Goal: Task Accomplishment & Management: Manage account settings

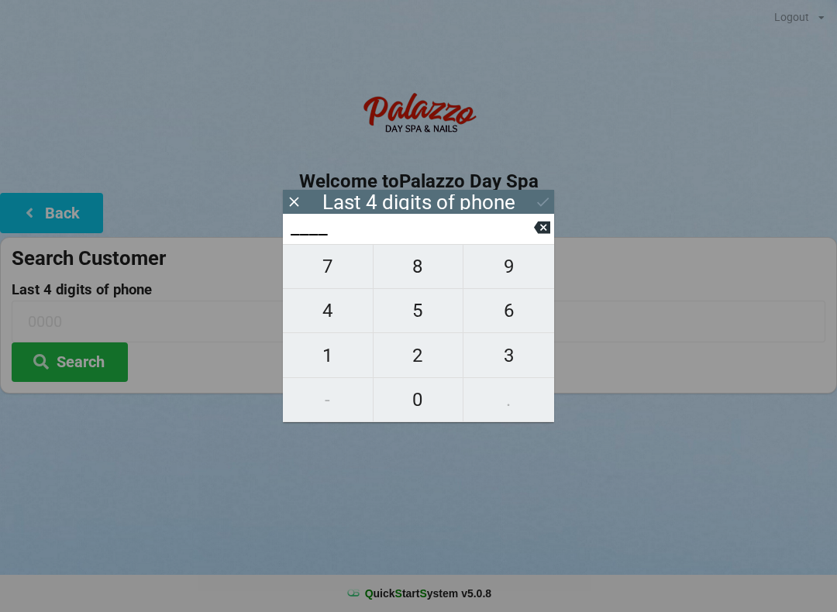
click at [329, 311] on span "4" at bounding box center [328, 310] width 90 height 33
type input "4___"
click at [411, 386] on span "0" at bounding box center [418, 400] width 90 height 33
type input "40__"
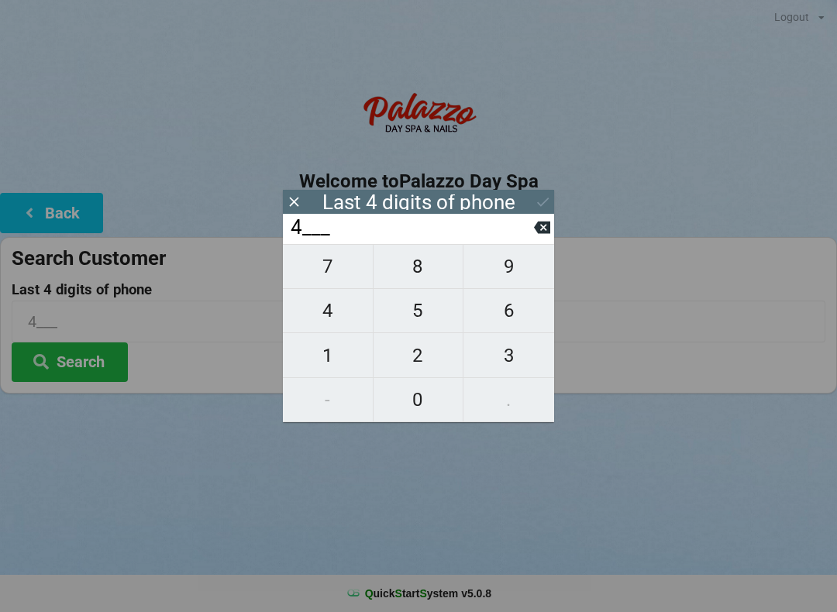
type input "40__"
click at [319, 270] on span "7" at bounding box center [328, 266] width 90 height 33
type input "407_"
click at [420, 317] on span "5" at bounding box center [418, 310] width 90 height 33
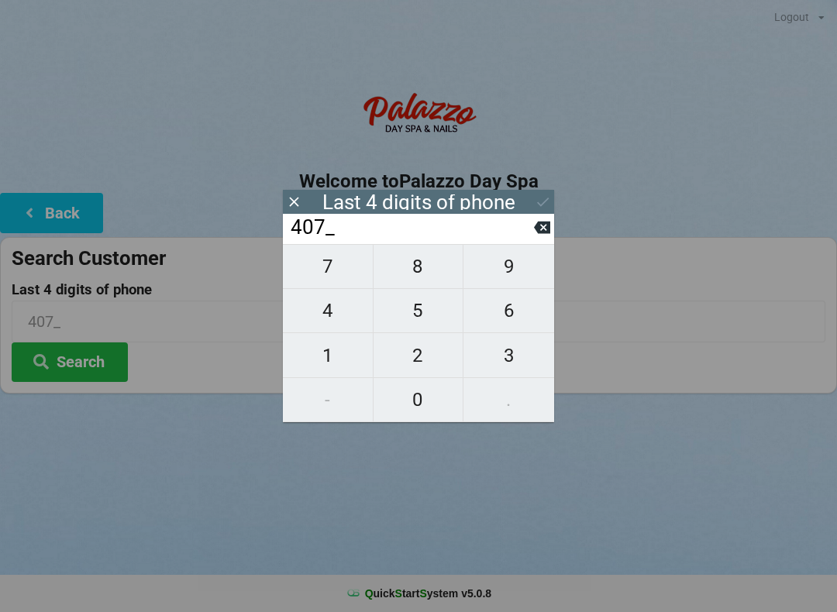
type input "4075"
click at [501, 276] on div "7 8 9 4 5 6 1 2 3 - 0 ." at bounding box center [418, 333] width 271 height 178
click at [545, 236] on icon at bounding box center [542, 227] width 16 height 16
click at [532, 235] on input "407_" at bounding box center [411, 227] width 245 height 25
click at [542, 234] on icon at bounding box center [542, 228] width 16 height 12
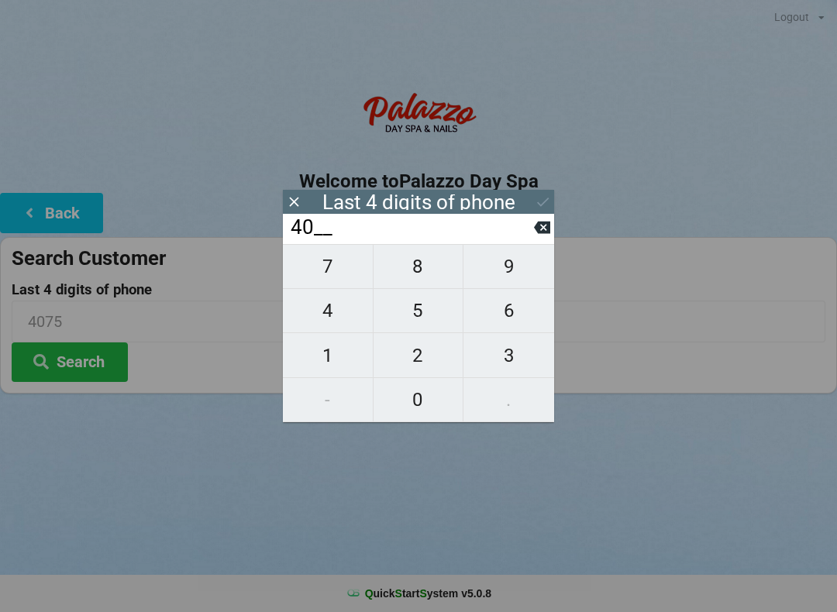
click at [539, 225] on icon at bounding box center [542, 227] width 16 height 16
click at [536, 231] on icon at bounding box center [542, 228] width 16 height 12
type input "____"
click at [325, 267] on span "7" at bounding box center [328, 266] width 90 height 33
type input "7___"
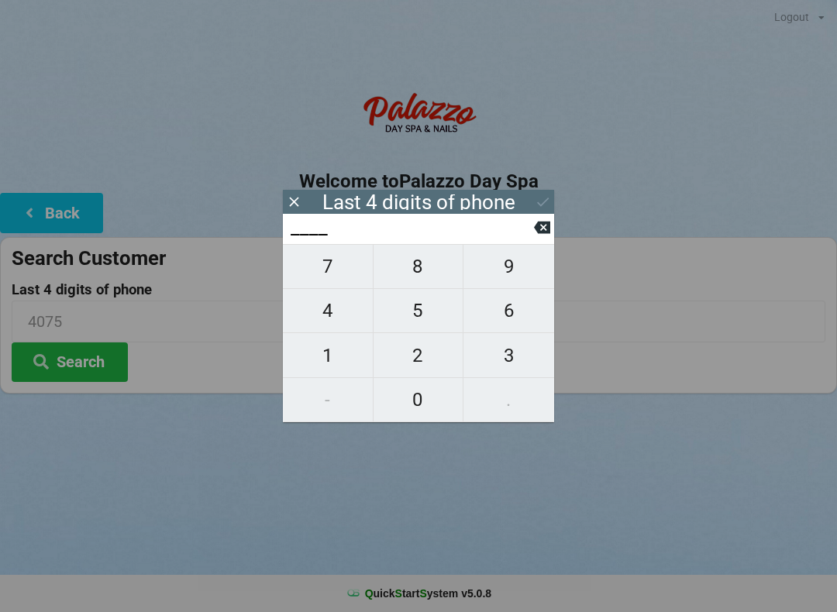
type input "7___"
click at [418, 314] on span "5" at bounding box center [418, 310] width 90 height 33
type input "75__"
click at [407, 408] on span "0" at bounding box center [418, 400] width 90 height 33
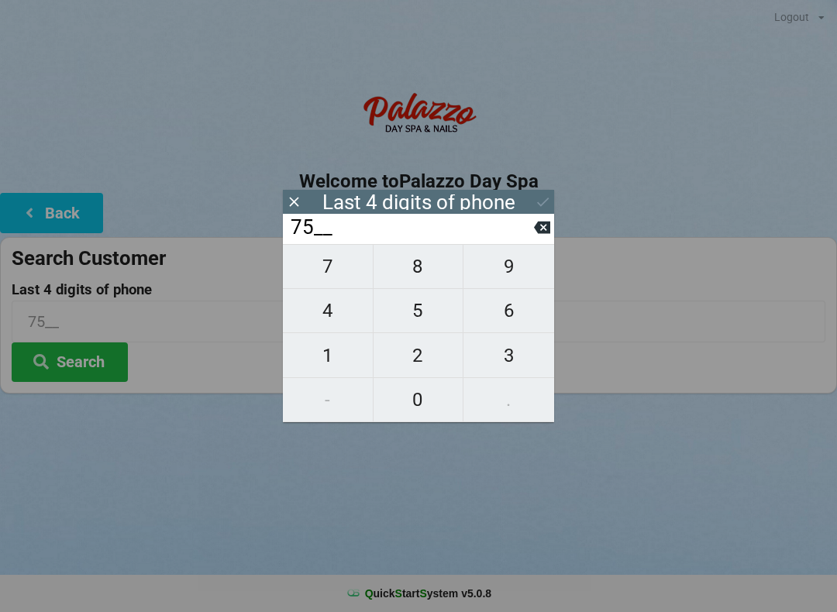
type input "750_"
click at [515, 307] on span "6" at bounding box center [508, 310] width 91 height 33
type input "7506"
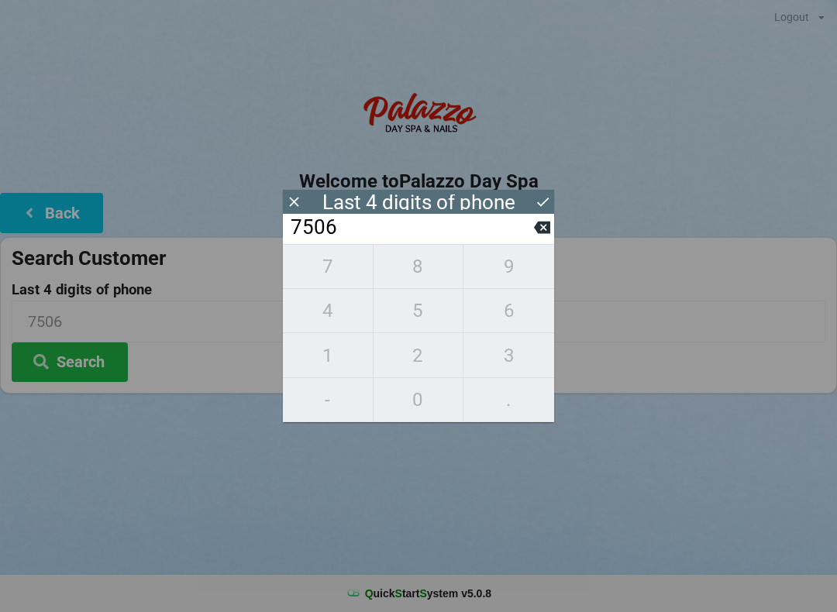
click at [547, 198] on icon at bounding box center [543, 202] width 16 height 16
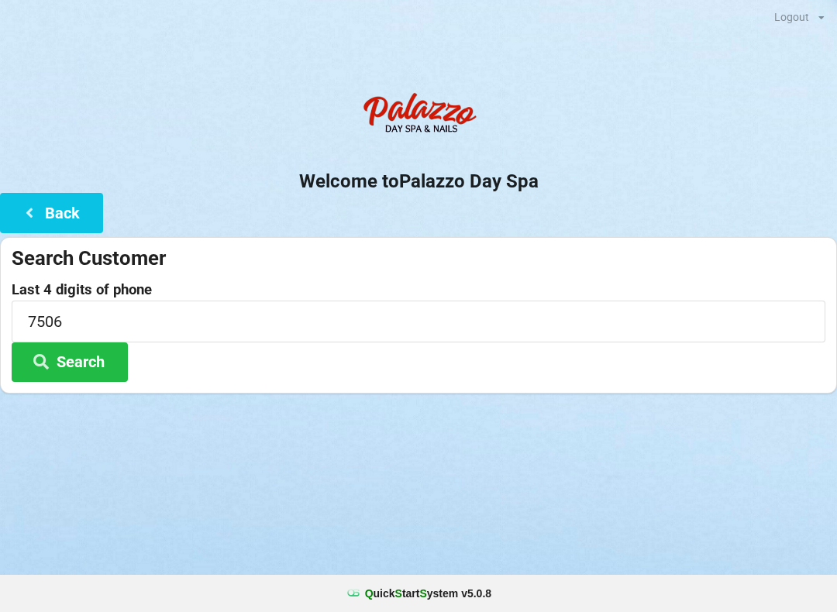
click at [95, 354] on button "Search" at bounding box center [70, 362] width 116 height 40
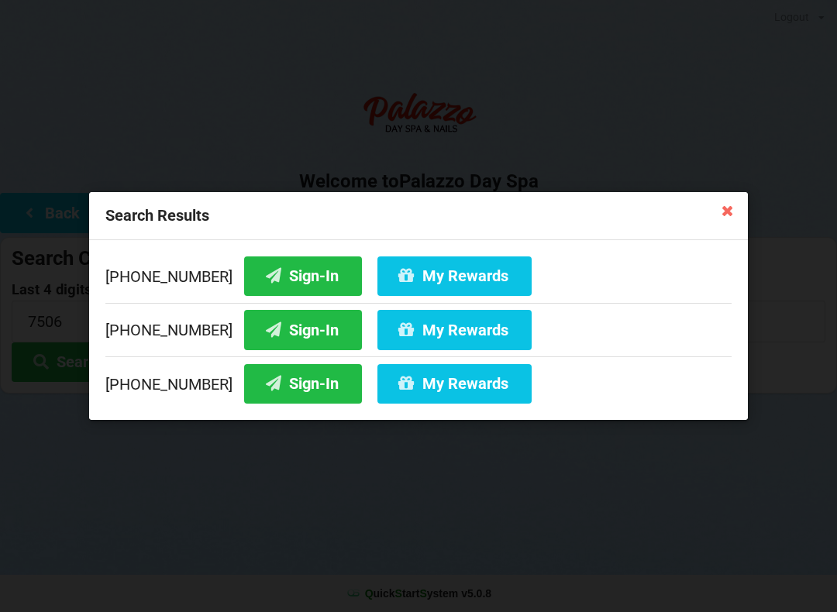
click at [397, 378] on icon at bounding box center [406, 382] width 19 height 13
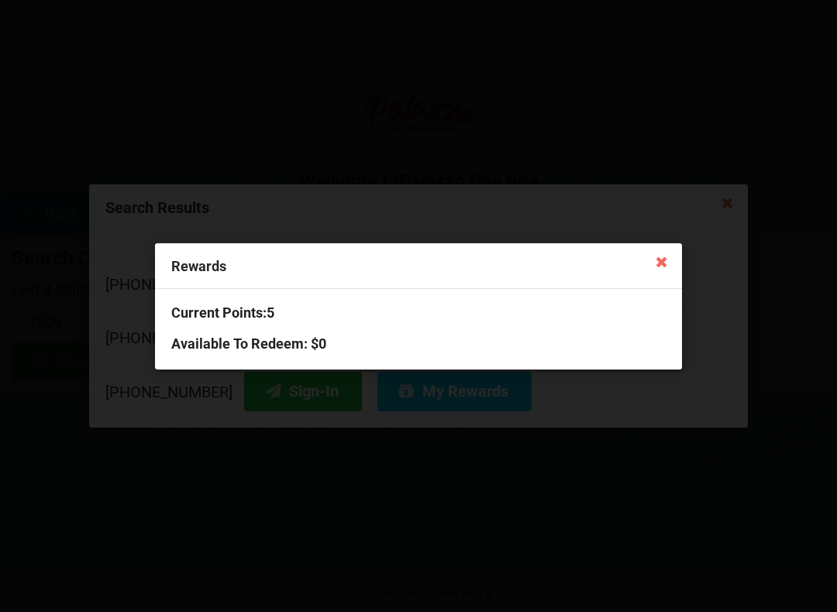
click at [655, 256] on icon at bounding box center [661, 261] width 25 height 25
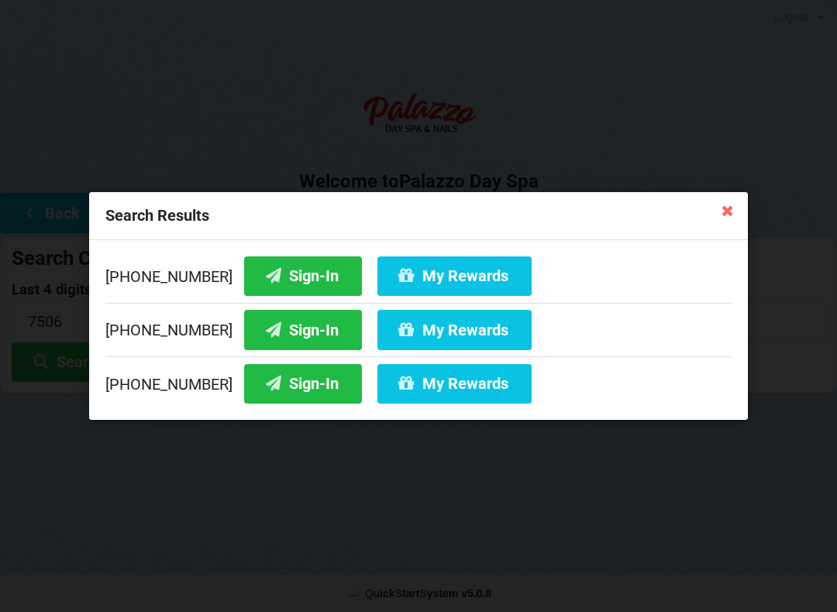
click at [260, 380] on button "Sign-In" at bounding box center [303, 384] width 118 height 40
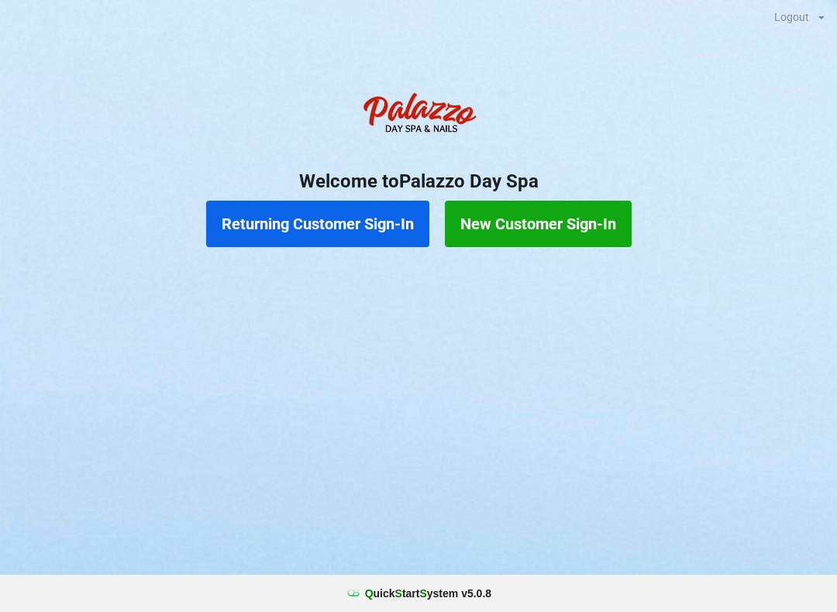
click at [282, 242] on button "Returning Customer Sign-In" at bounding box center [317, 224] width 223 height 46
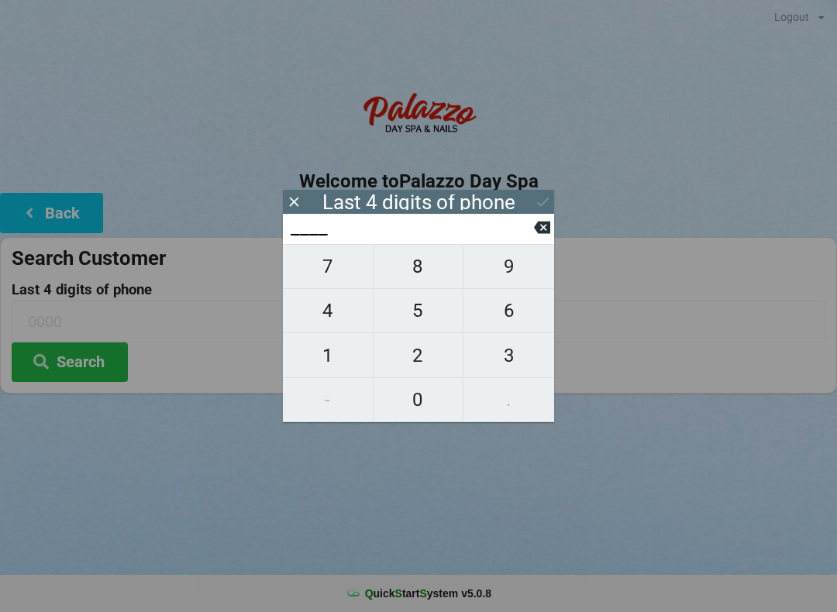
click at [502, 359] on span "3" at bounding box center [508, 355] width 91 height 33
type input "3___"
click at [511, 264] on span "9" at bounding box center [508, 266] width 91 height 33
type input "39__"
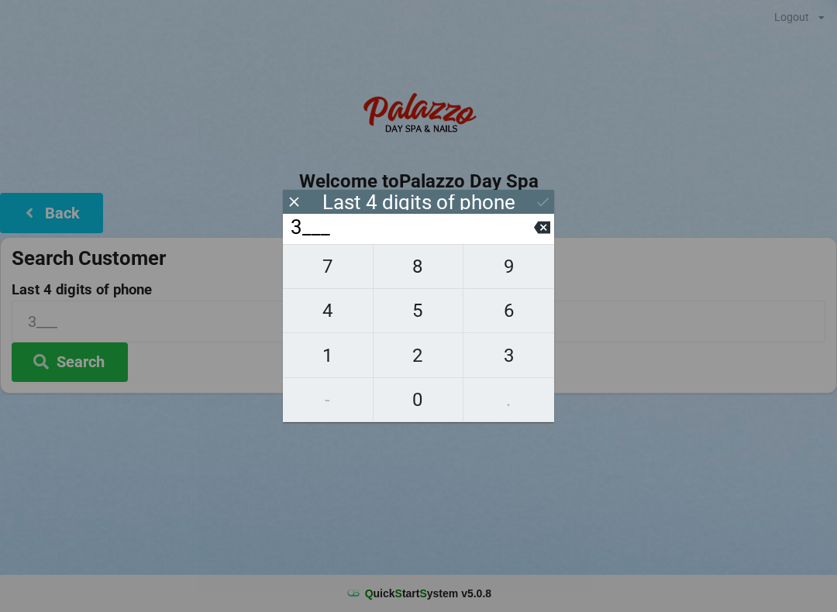
type input "39__"
click at [337, 265] on span "7" at bounding box center [328, 266] width 90 height 33
type input "397_"
click at [315, 311] on span "4" at bounding box center [328, 310] width 90 height 33
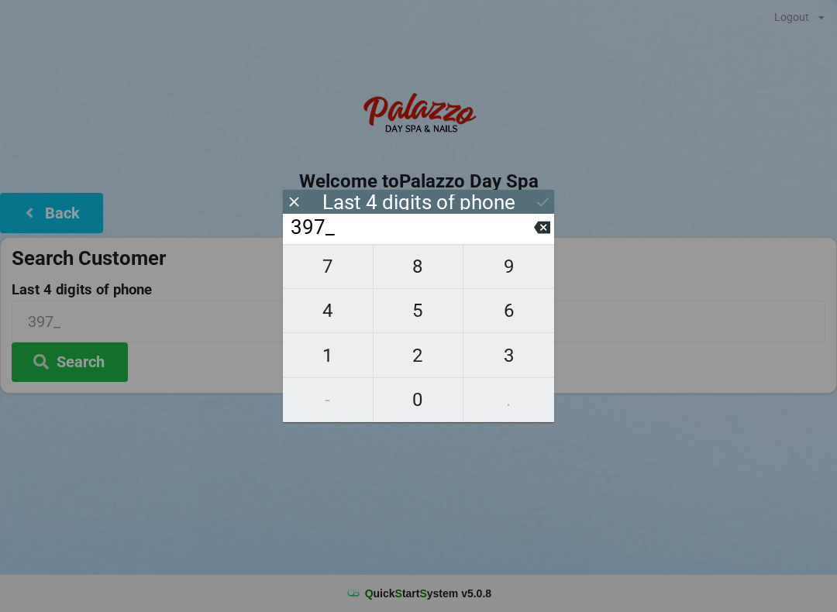
type input "3974"
click at [89, 377] on button "Search" at bounding box center [70, 362] width 116 height 40
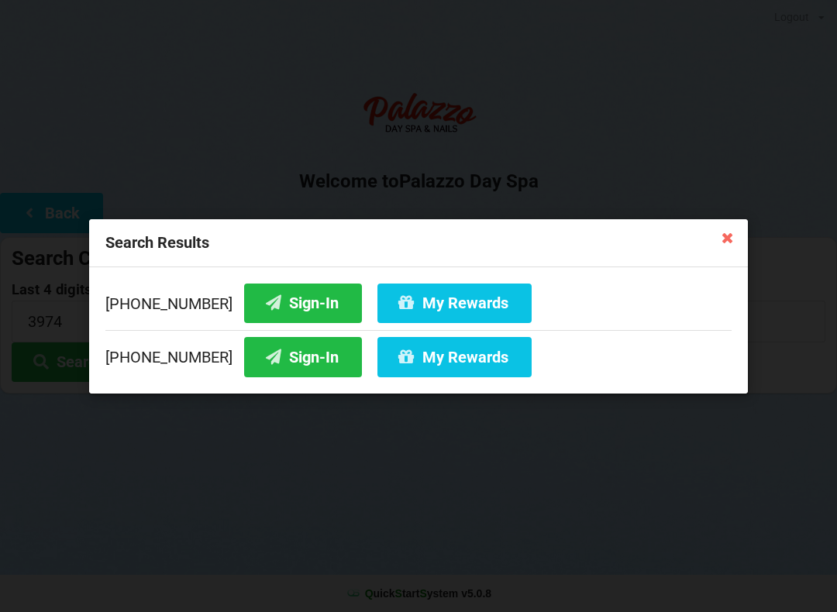
click at [274, 357] on button "Sign-In" at bounding box center [303, 357] width 118 height 40
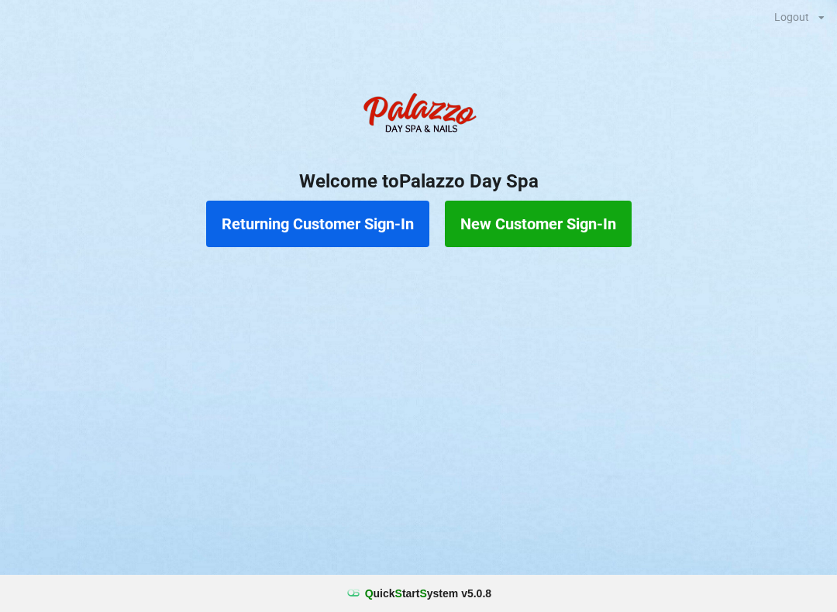
click at [274, 219] on button "Returning Customer Sign-In" at bounding box center [317, 224] width 223 height 46
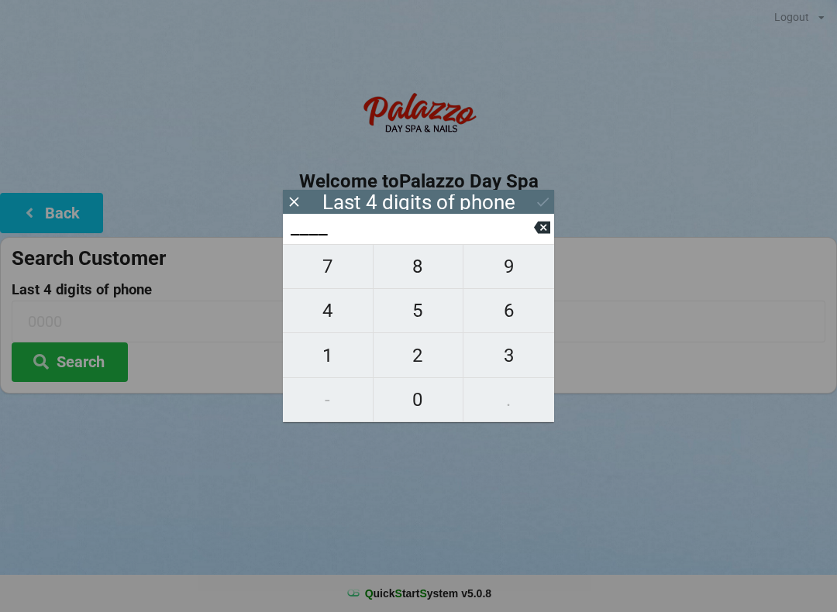
click at [497, 349] on span "3" at bounding box center [508, 355] width 91 height 33
type input "3___"
click at [538, 234] on icon at bounding box center [542, 228] width 16 height 12
click at [505, 273] on span "9" at bounding box center [508, 266] width 91 height 33
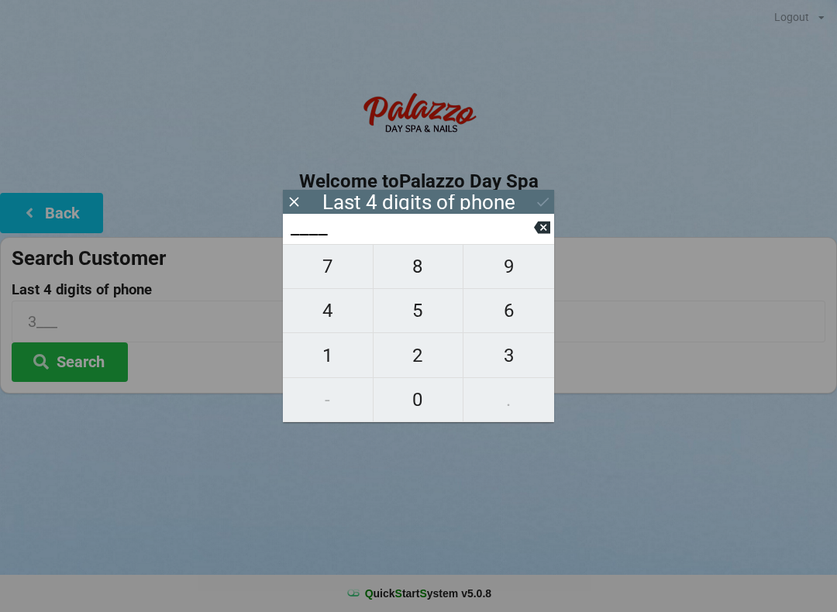
type input "9___"
click at [533, 240] on input "9___" at bounding box center [411, 227] width 245 height 25
click at [529, 235] on input "9___" at bounding box center [411, 227] width 245 height 25
click at [536, 236] on icon at bounding box center [542, 227] width 16 height 16
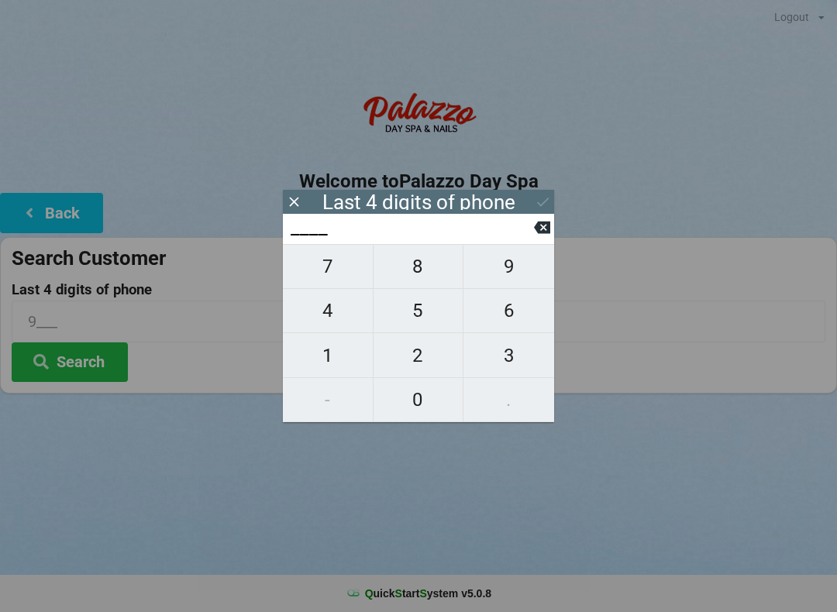
click at [508, 279] on span "9" at bounding box center [508, 266] width 91 height 33
click at [334, 318] on span "4" at bounding box center [328, 310] width 90 height 33
type input "94__"
click at [323, 280] on span "7" at bounding box center [328, 266] width 90 height 33
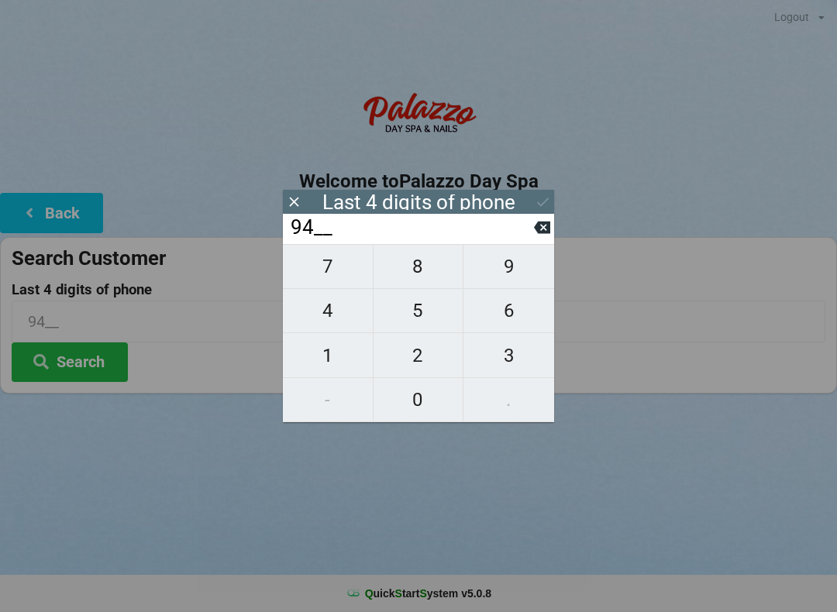
type input "947_"
click at [511, 366] on span "3" at bounding box center [508, 355] width 91 height 33
type input "9473"
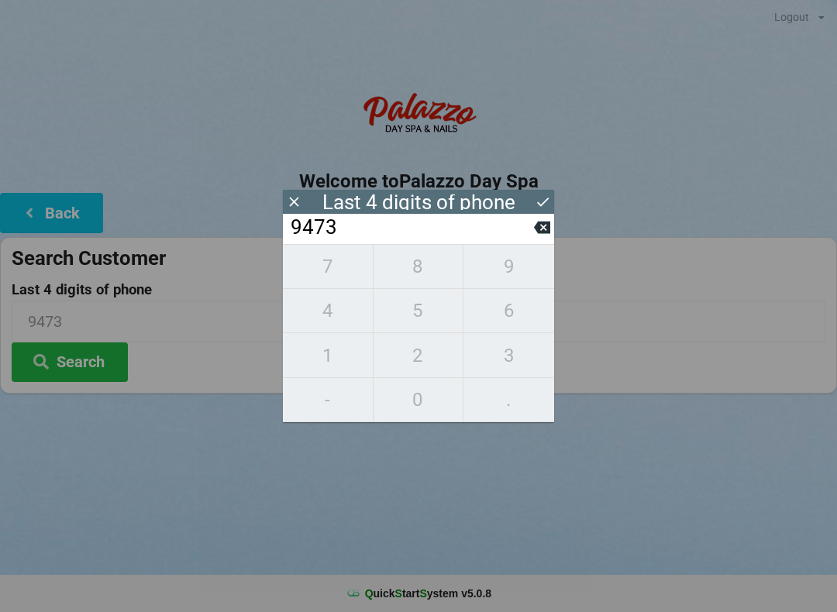
click at [535, 207] on icon at bounding box center [543, 202] width 16 height 16
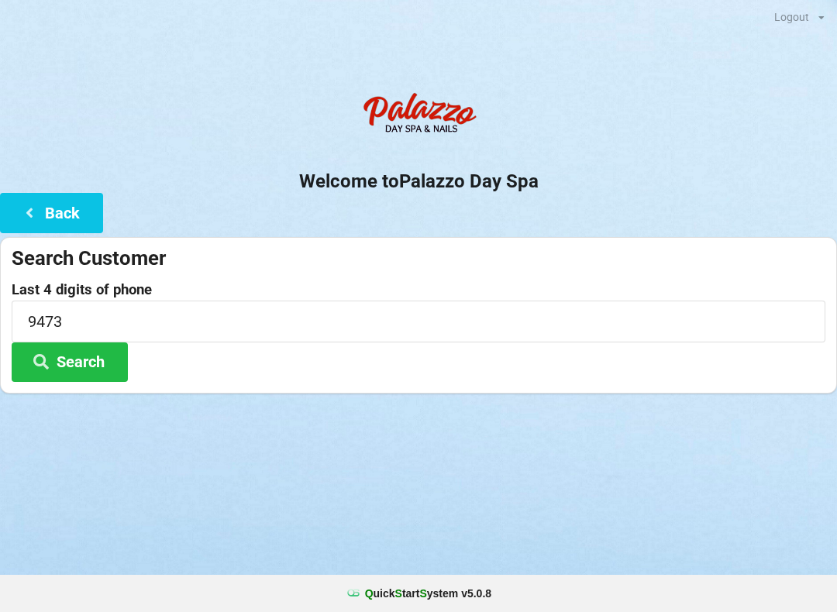
click at [91, 365] on button "Search" at bounding box center [70, 362] width 116 height 40
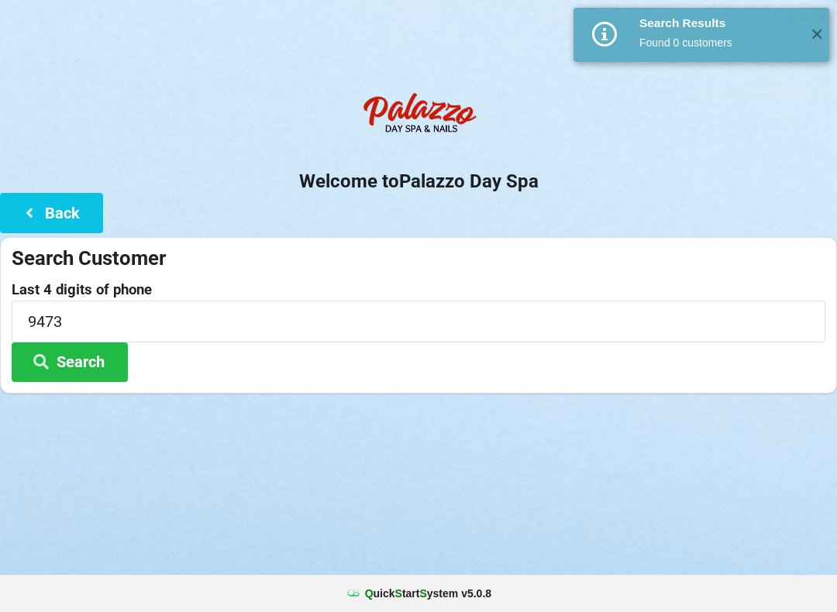
click at [814, 40] on span "✕" at bounding box center [816, 34] width 26 height 15
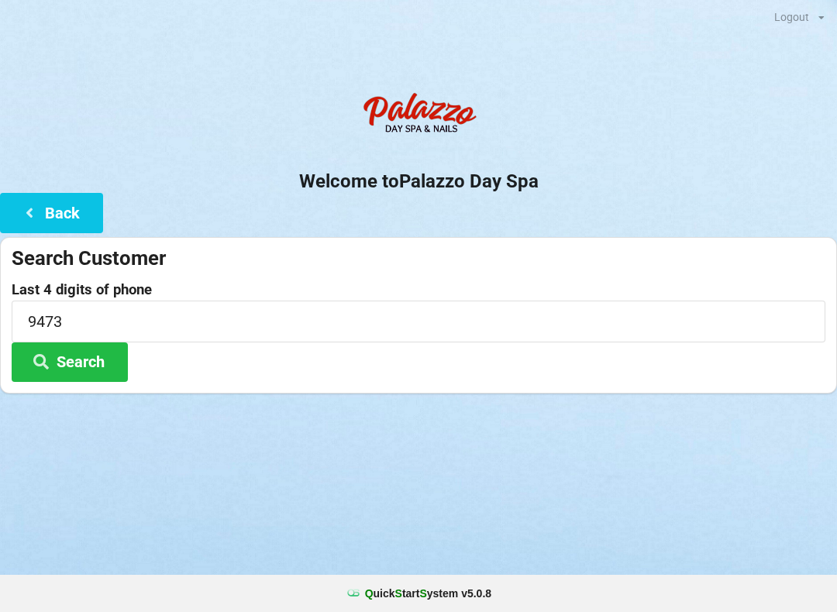
click at [80, 220] on button "Back" at bounding box center [51, 213] width 103 height 40
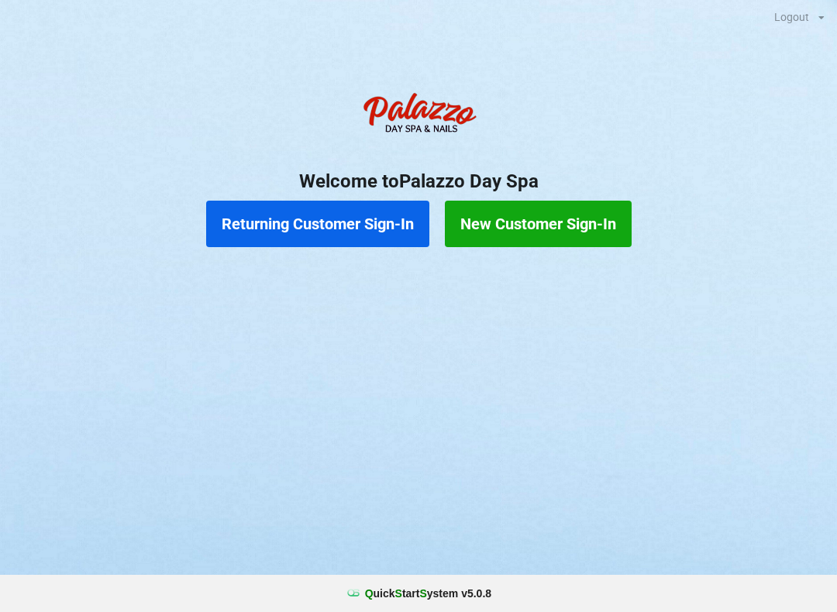
click at [334, 241] on button "Returning Customer Sign-In" at bounding box center [317, 224] width 223 height 46
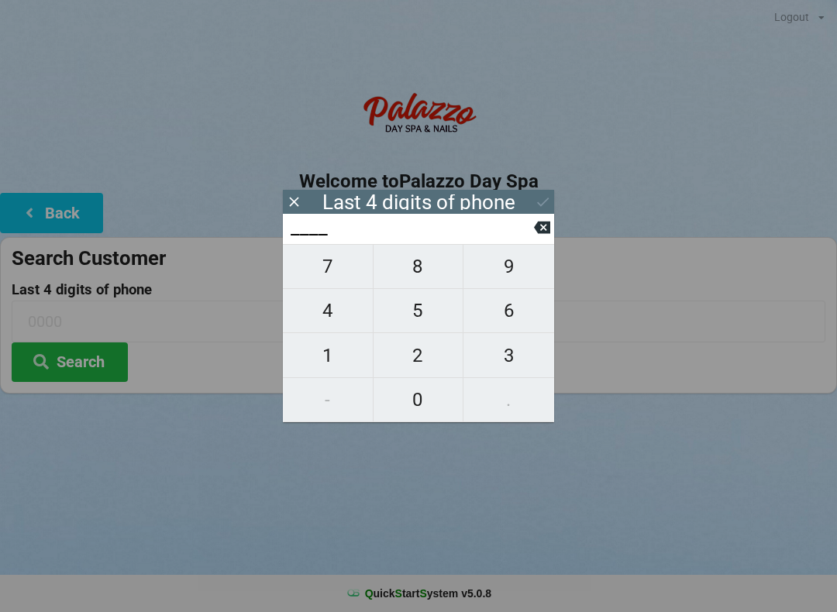
click at [419, 269] on span "8" at bounding box center [418, 266] width 90 height 33
type input "8___"
click at [338, 315] on span "4" at bounding box center [328, 310] width 90 height 33
type input "84__"
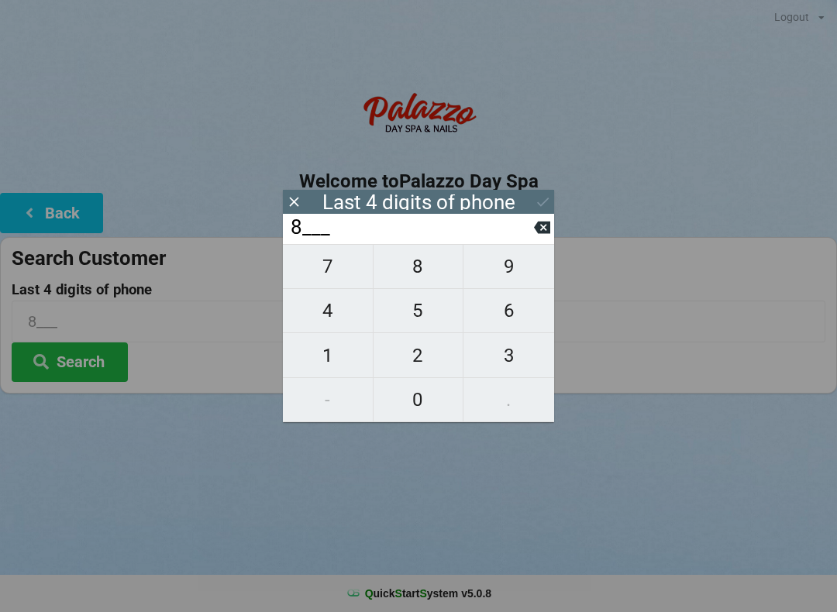
type input "84__"
click at [417, 353] on span "2" at bounding box center [418, 355] width 90 height 33
type input "842_"
click at [411, 353] on span "2" at bounding box center [418, 355] width 90 height 33
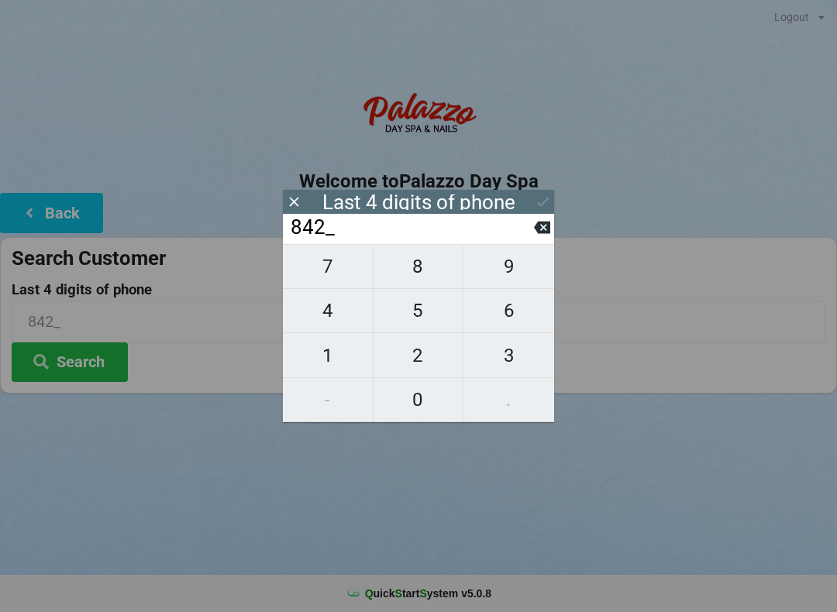
type input "8422"
click at [519, 191] on div "Last 4 digits of phone" at bounding box center [418, 202] width 271 height 24
click at [542, 201] on icon at bounding box center [543, 202] width 16 height 16
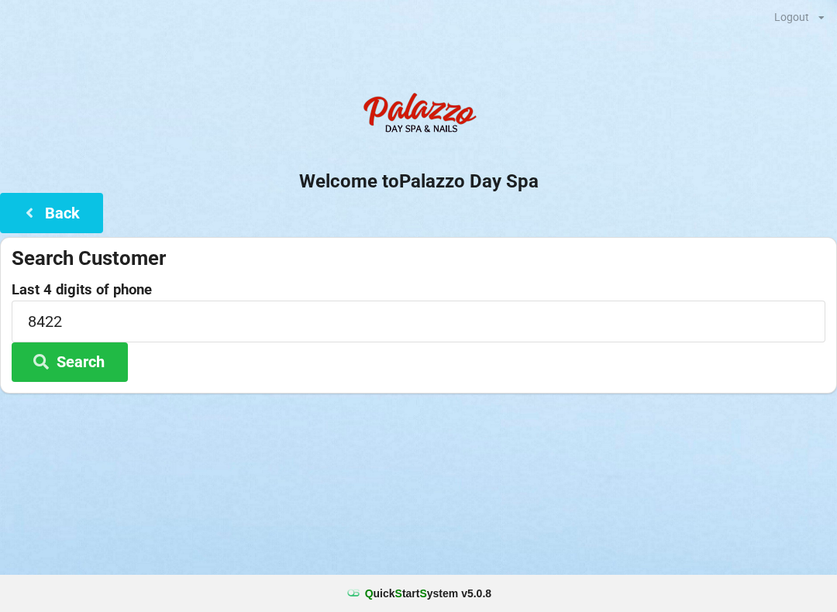
click at [88, 360] on button "Search" at bounding box center [70, 362] width 116 height 40
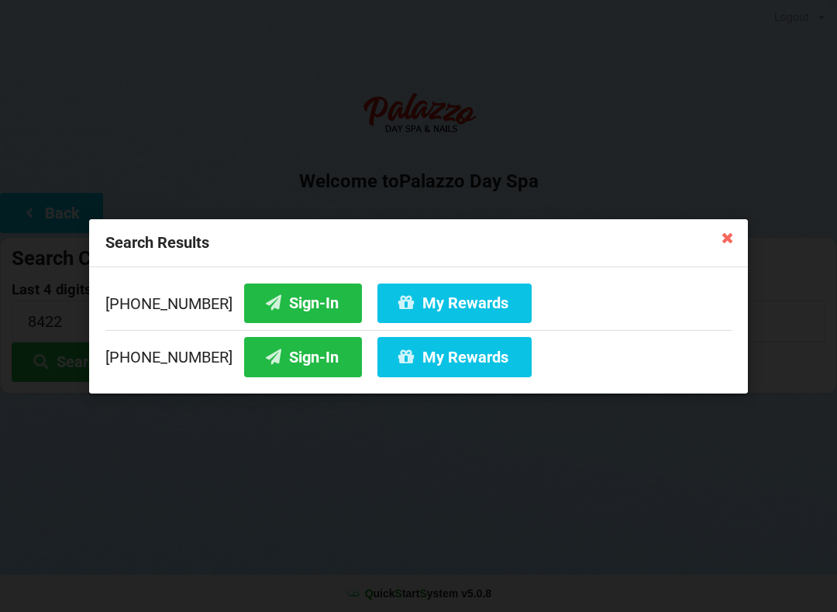
click at [291, 355] on button "Sign-In" at bounding box center [303, 357] width 118 height 40
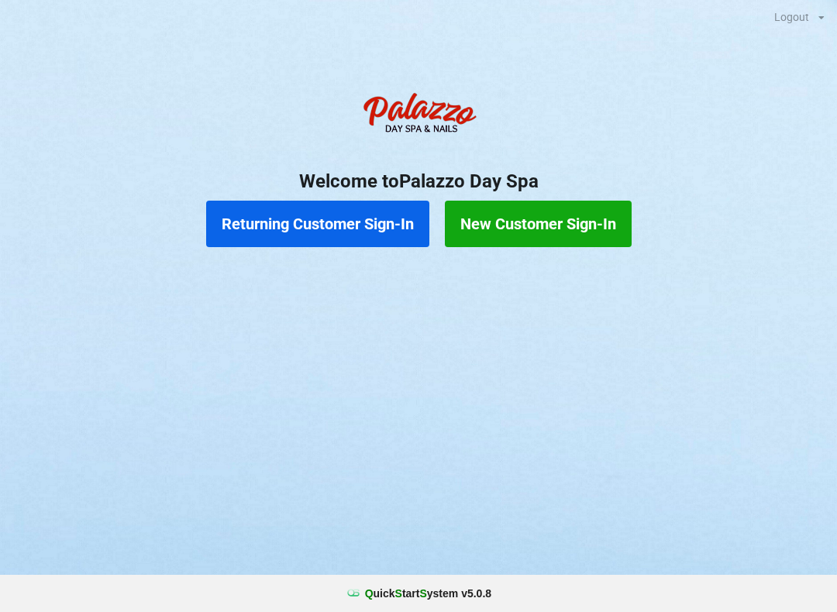
click at [353, 237] on button "Returning Customer Sign-In" at bounding box center [317, 224] width 223 height 46
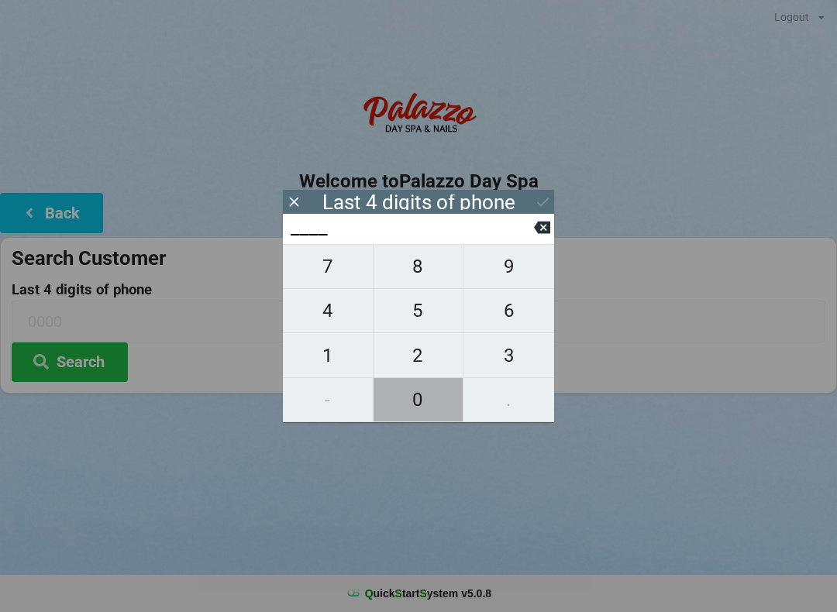
click at [420, 416] on span "0" at bounding box center [418, 400] width 90 height 33
type input "0___"
click at [415, 406] on span "0" at bounding box center [418, 400] width 90 height 33
type input "00__"
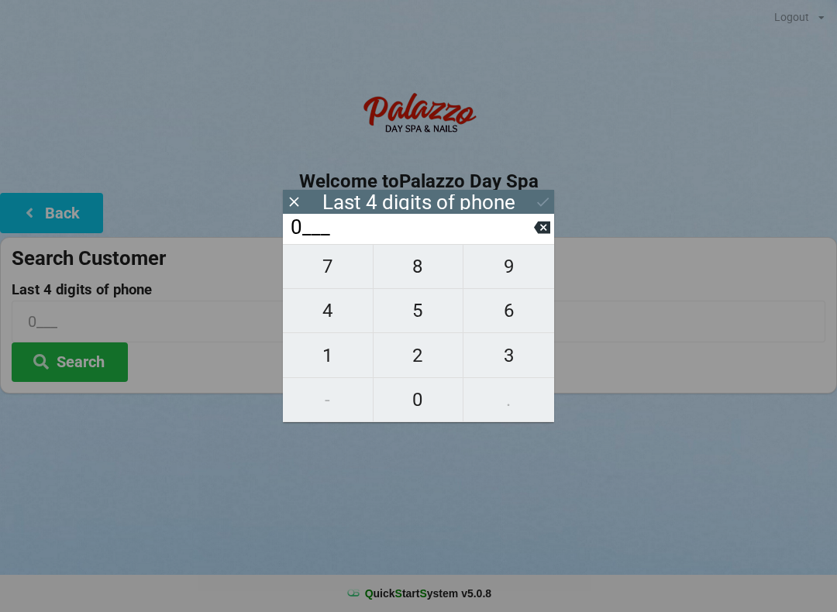
type input "00__"
click at [327, 322] on span "4" at bounding box center [328, 310] width 90 height 33
type input "004_"
click at [408, 276] on span "8" at bounding box center [418, 266] width 90 height 33
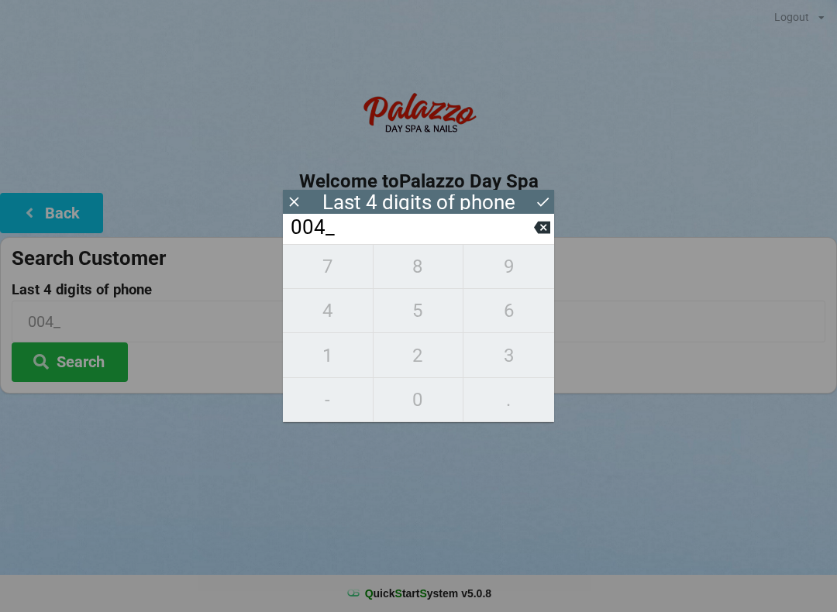
type input "0048"
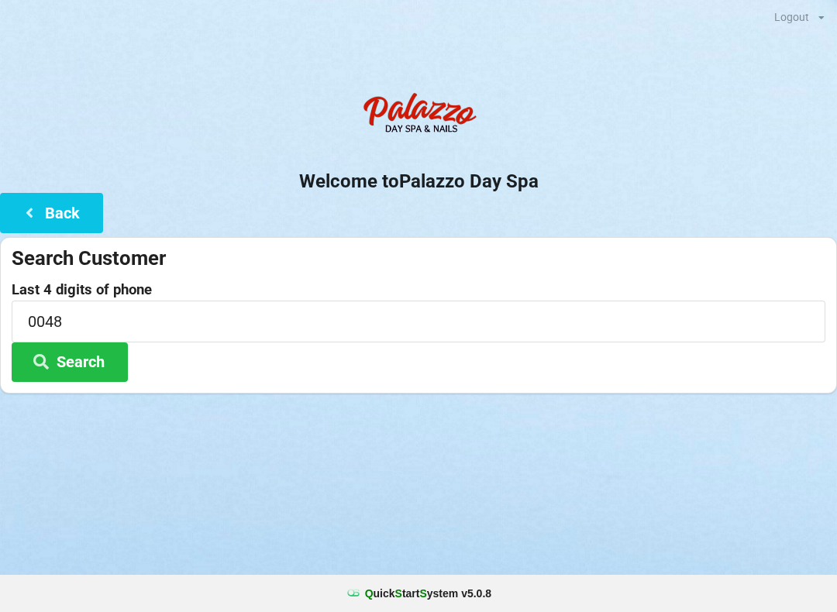
click at [96, 371] on button "Search" at bounding box center [70, 362] width 116 height 40
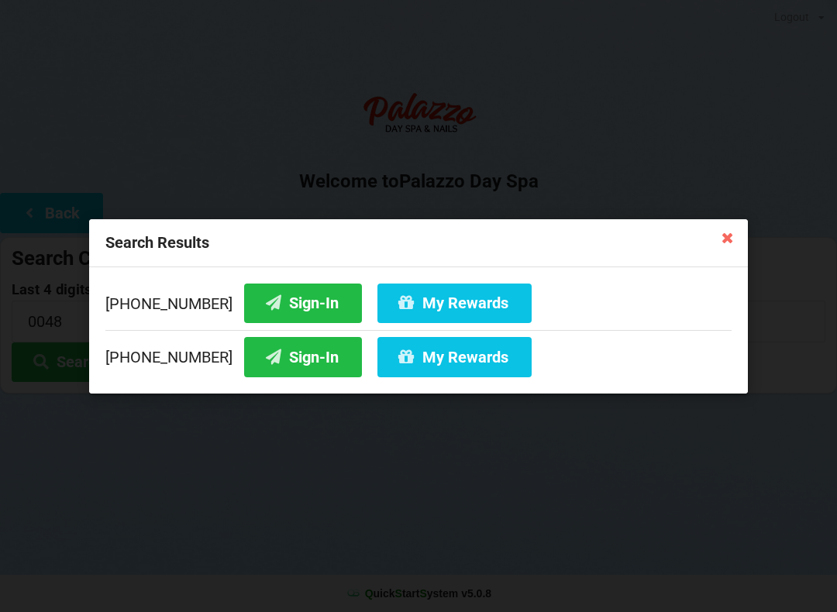
click at [274, 314] on button "Sign-In" at bounding box center [303, 303] width 118 height 40
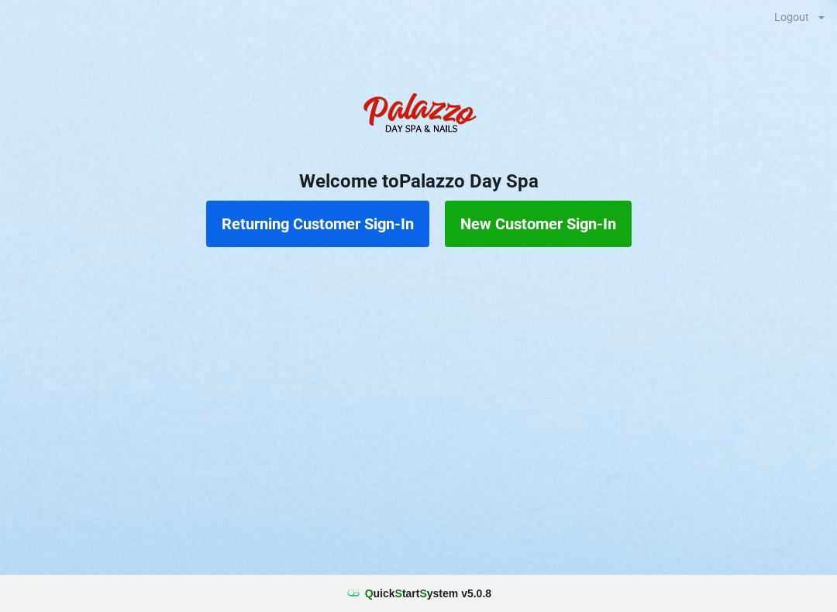
click at [304, 225] on button "Returning Customer Sign-In" at bounding box center [317, 224] width 223 height 46
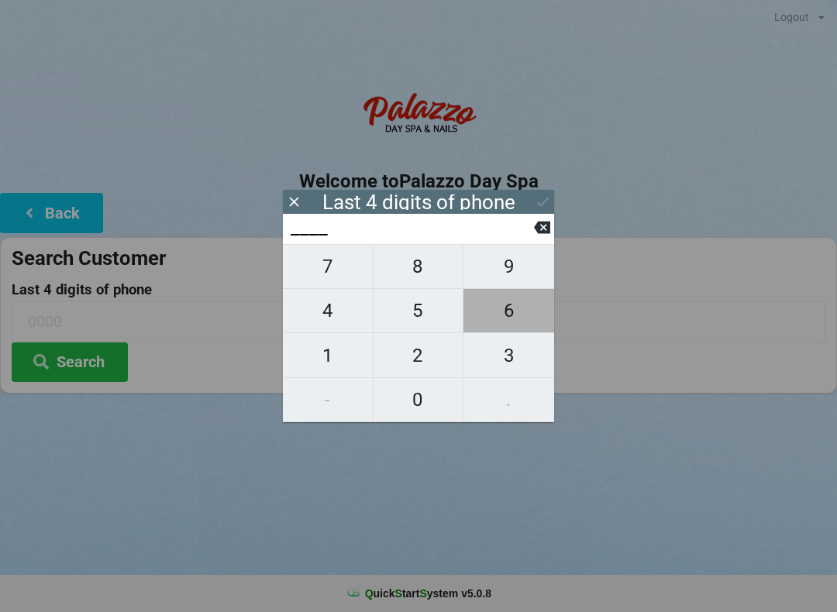
click at [514, 318] on span "6" at bounding box center [508, 310] width 91 height 33
type input "6___"
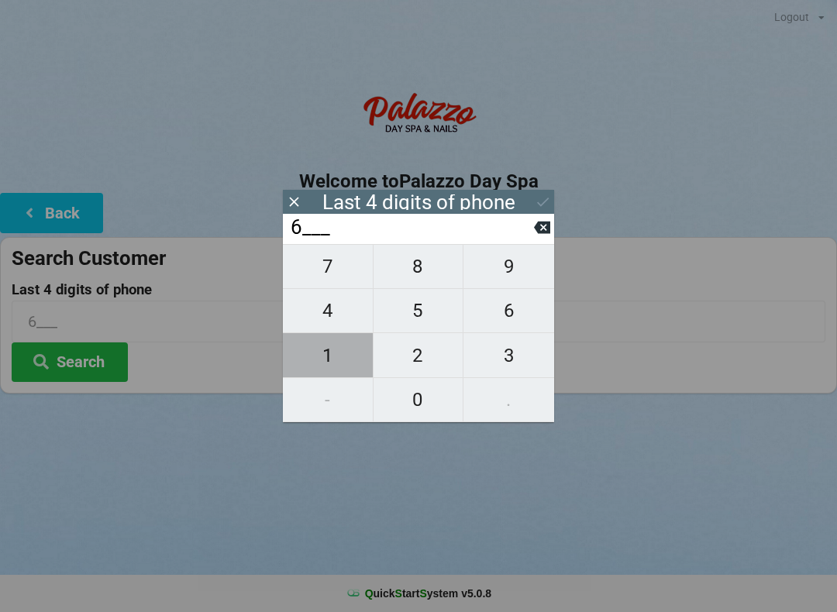
click at [328, 368] on span "1" at bounding box center [328, 355] width 90 height 33
type input "61__"
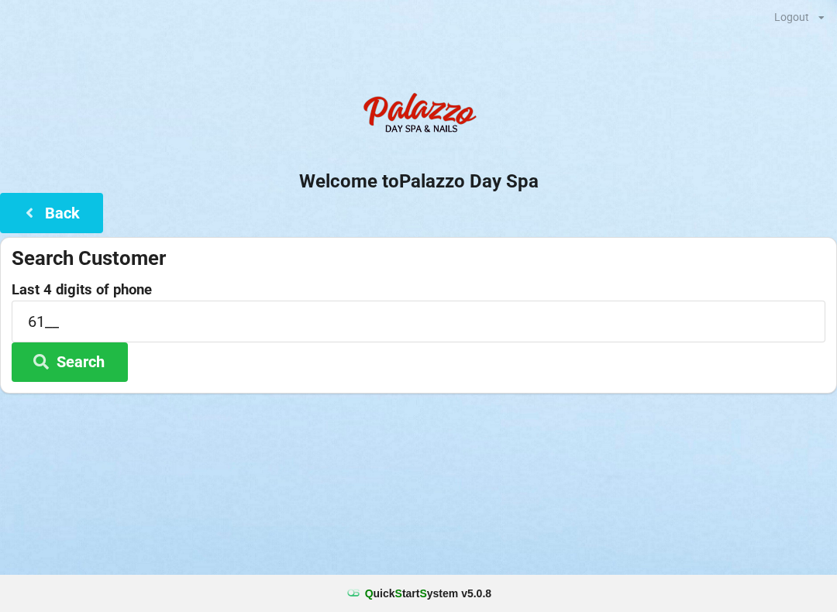
click at [737, 570] on div "Logout Logout Sign-In Welcome to Palazzo Day Spa Back Search Customer Last 4 di…" at bounding box center [418, 306] width 837 height 612
click at [96, 312] on input "61__" at bounding box center [419, 321] width 814 height 41
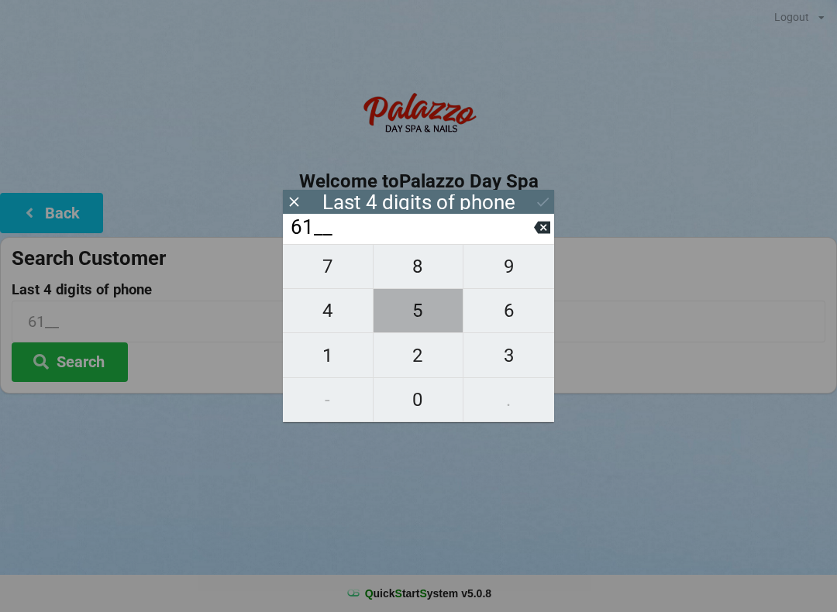
click at [428, 319] on span "5" at bounding box center [418, 310] width 90 height 33
type input "615_"
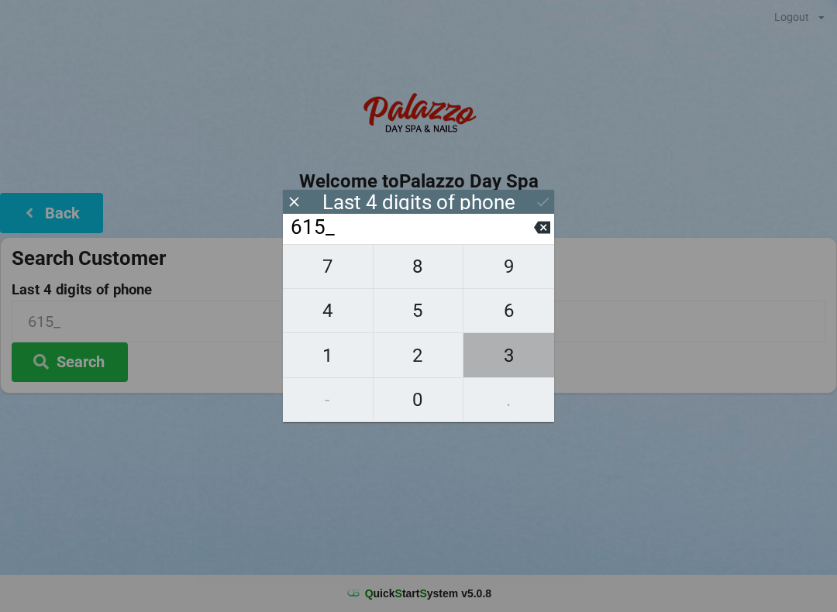
click at [525, 358] on span "3" at bounding box center [508, 355] width 91 height 33
type input "6153"
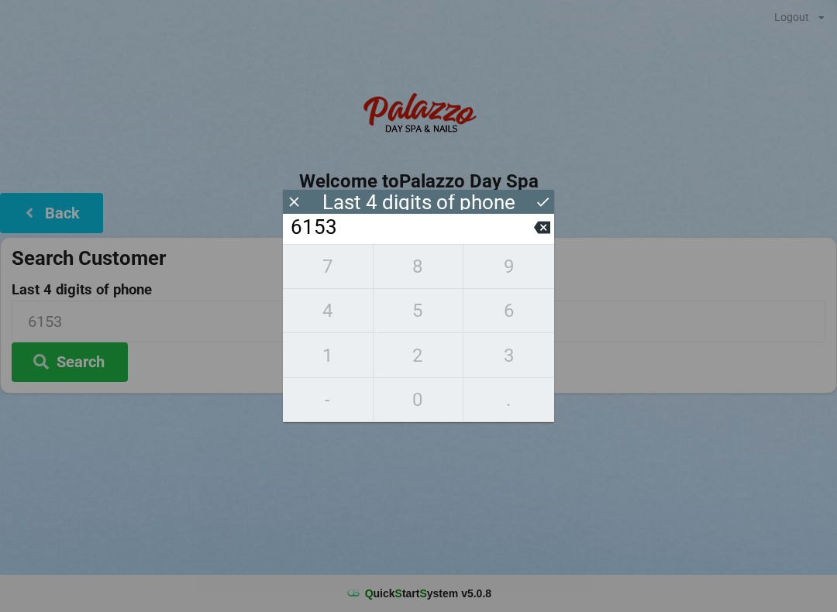
click at [75, 365] on button "Search" at bounding box center [70, 362] width 116 height 40
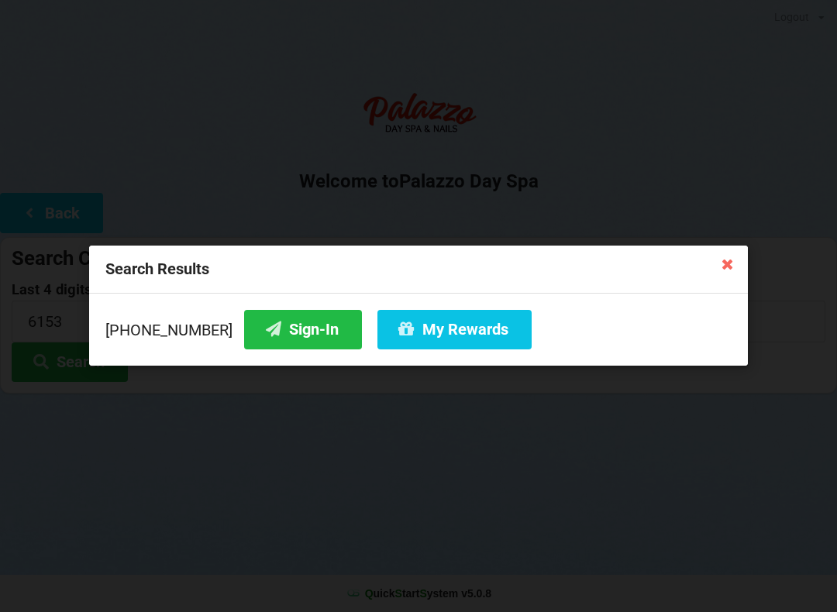
click at [291, 320] on button "Sign-In" at bounding box center [303, 330] width 118 height 40
